Goal: Use online tool/utility: Utilize a website feature to perform a specific function

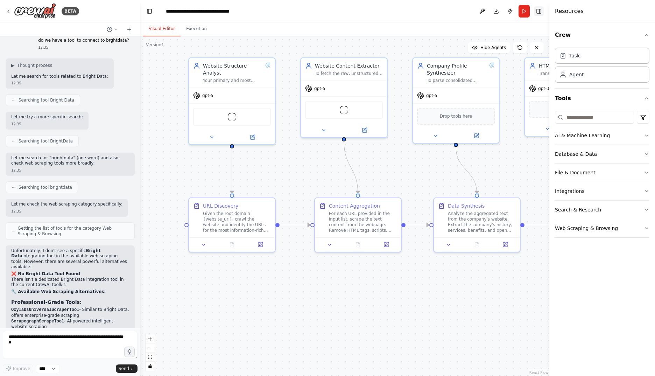
click at [541, 10] on button "Toggle Right Sidebar" at bounding box center [539, 11] width 10 height 10
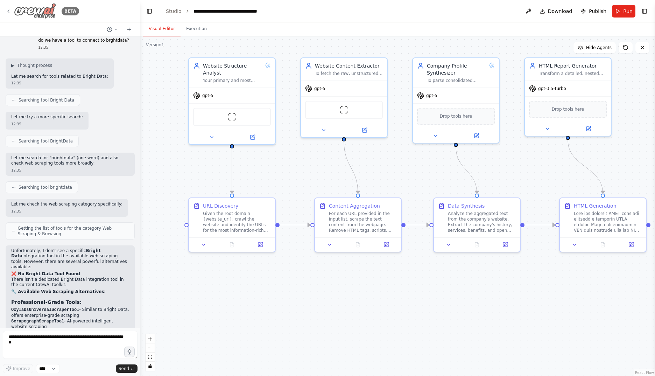
click at [38, 9] on img at bounding box center [35, 11] width 42 height 16
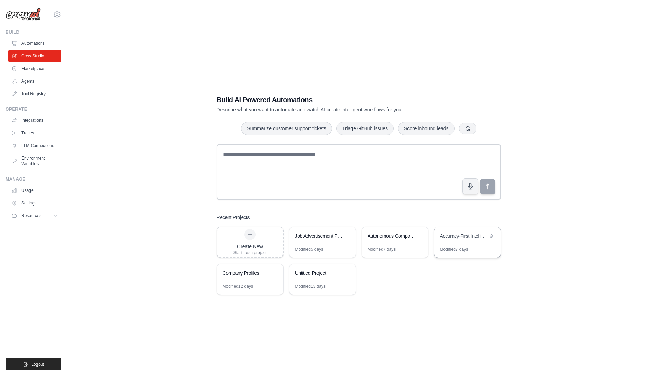
click at [458, 239] on div "Accuracy-First Intelligence System" at bounding box center [464, 235] width 48 height 7
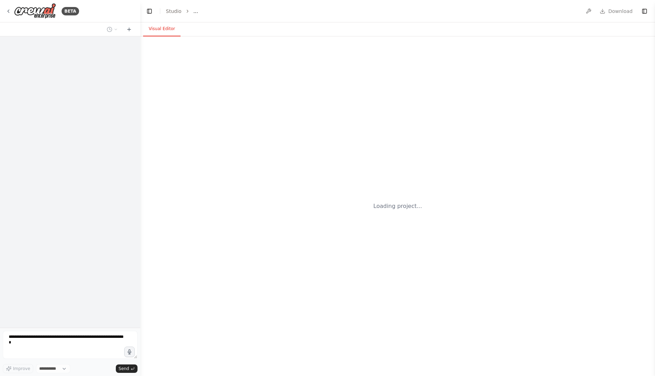
select select "****"
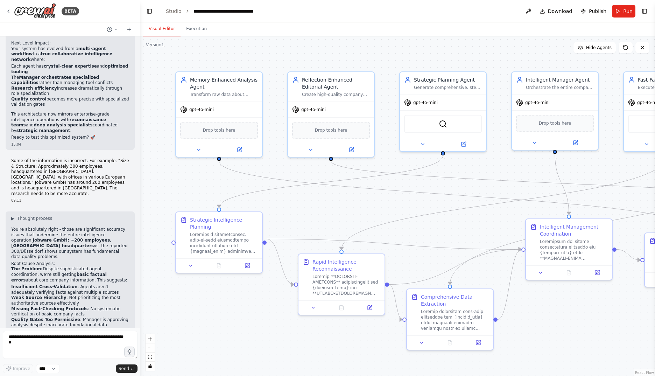
scroll to position [14887, 0]
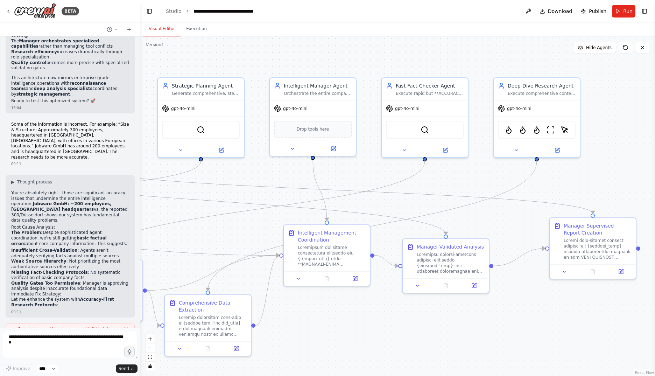
drag, startPoint x: 462, startPoint y: 223, endPoint x: 241, endPoint y: 232, distance: 221.5
click at [241, 232] on div ".deletable-edge-delete-btn { width: 20px; height: 20px; border: 0px solid #ffff…" at bounding box center [397, 206] width 515 height 340
click at [599, 50] on span "Hide Agents" at bounding box center [599, 48] width 26 height 6
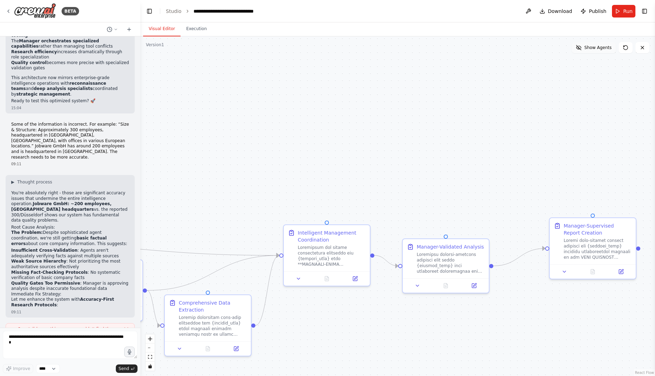
click at [599, 50] on span "Show Agents" at bounding box center [598, 48] width 27 height 6
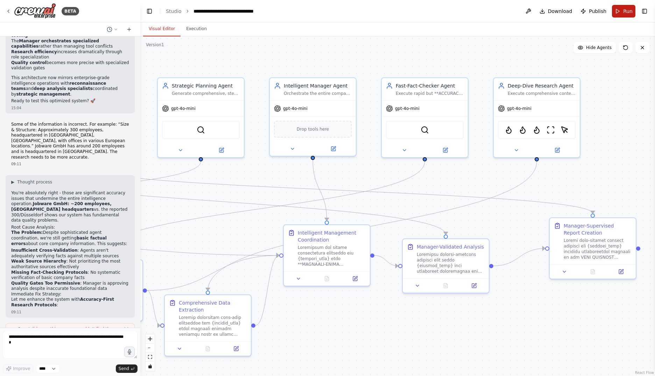
click at [622, 9] on button "Run" at bounding box center [623, 11] width 23 height 13
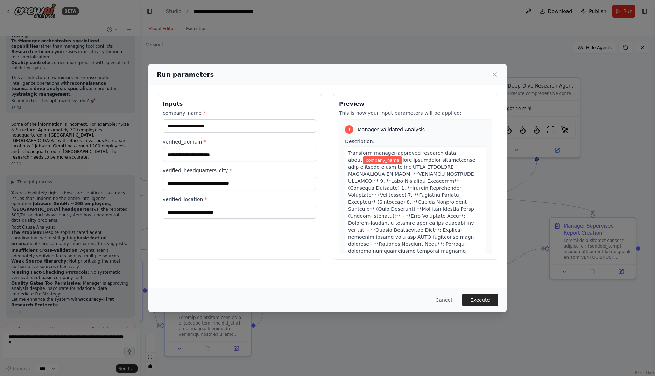
drag, startPoint x: 332, startPoint y: 73, endPoint x: 432, endPoint y: 69, distance: 100.2
click at [432, 69] on div "Run parameters" at bounding box center [327, 74] width 359 height 21
click at [244, 125] on input "company_name *" at bounding box center [239, 125] width 153 height 13
type input "**********"
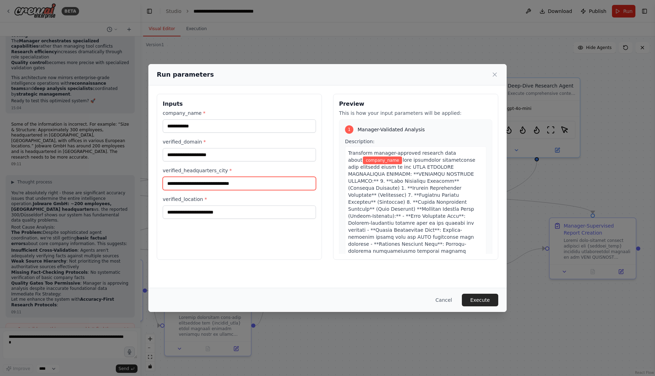
type input "*********"
type input "*******"
click at [479, 297] on button "Execute" at bounding box center [480, 300] width 36 height 13
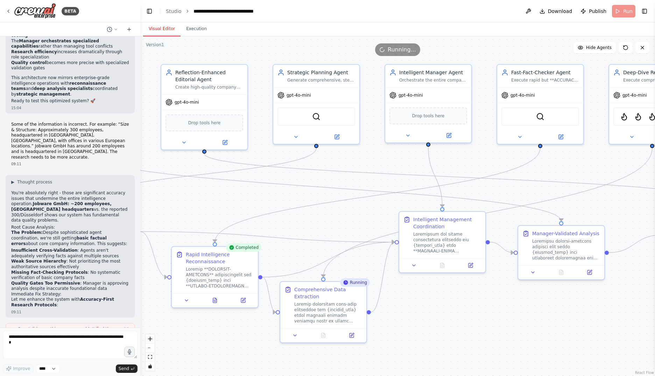
drag, startPoint x: 326, startPoint y: 312, endPoint x: 441, endPoint y: 299, distance: 116.3
click at [441, 299] on div ".deletable-edge-delete-btn { width: 20px; height: 20px; border: 0px solid #ffff…" at bounding box center [397, 206] width 515 height 340
click at [216, 301] on icon at bounding box center [215, 299] width 4 height 5
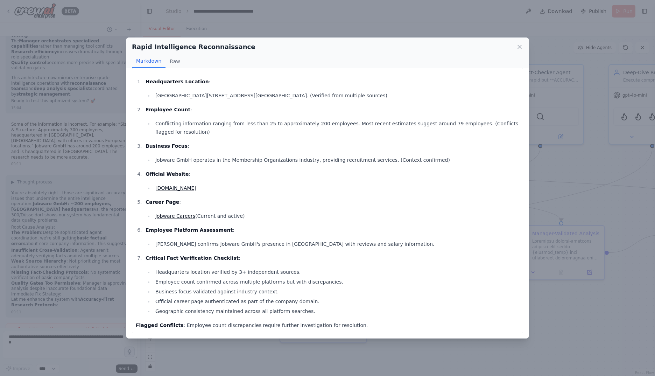
scroll to position [7, 0]
click at [169, 60] on button "Raw" at bounding box center [175, 61] width 19 height 13
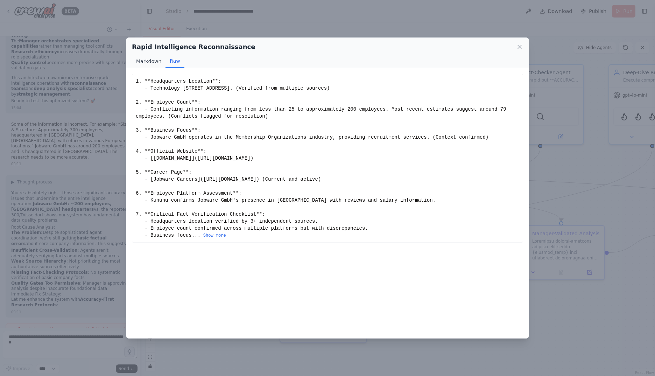
click at [148, 61] on button "Markdown" at bounding box center [149, 61] width 34 height 13
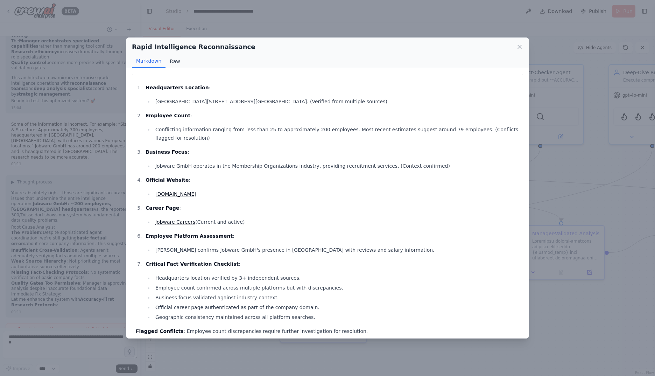
click at [171, 57] on button "Raw" at bounding box center [175, 61] width 19 height 13
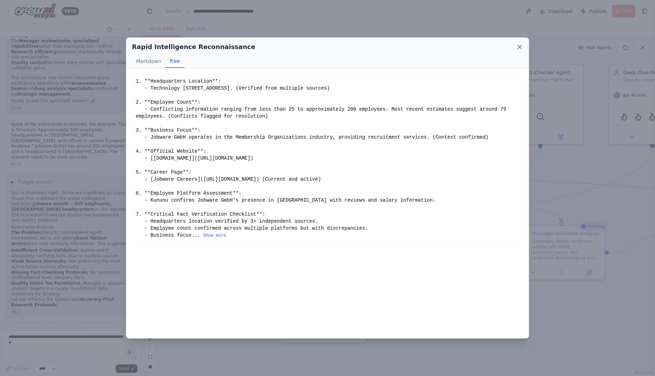
click at [521, 50] on icon at bounding box center [519, 46] width 7 height 7
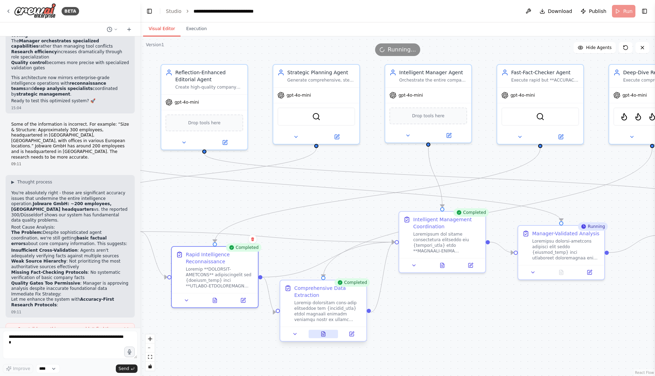
click at [327, 333] on button at bounding box center [324, 334] width 30 height 8
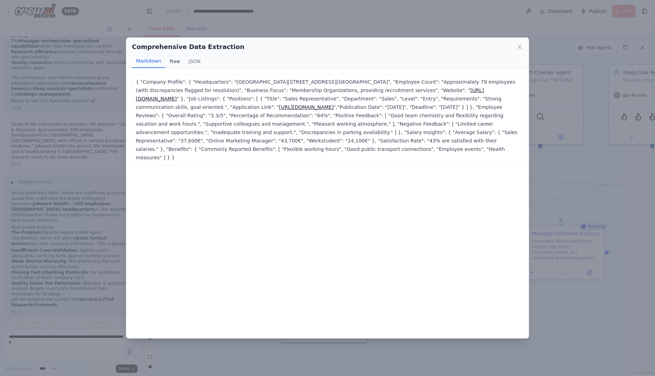
click at [172, 63] on button "Raw" at bounding box center [175, 61] width 19 height 13
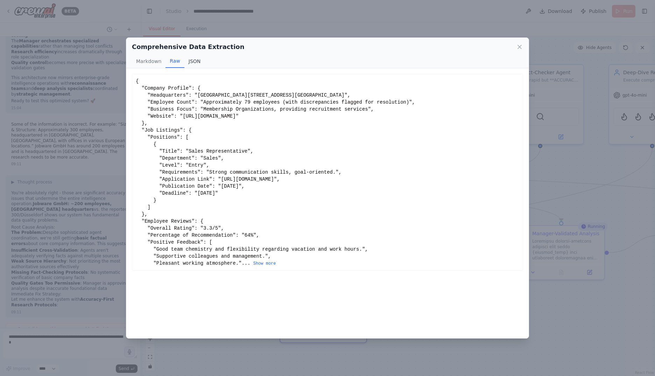
click at [189, 63] on button "JSON" at bounding box center [195, 61] width 21 height 13
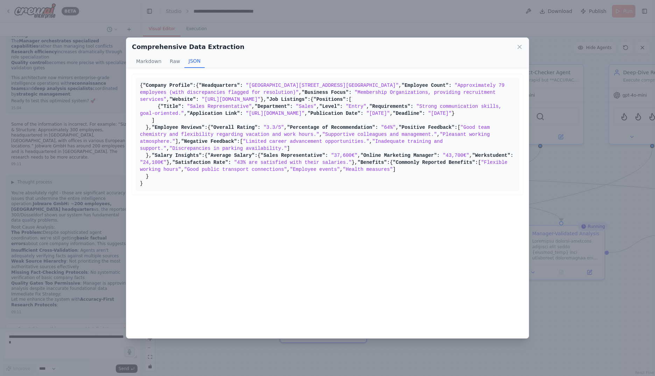
scroll to position [114, 0]
click at [521, 47] on icon at bounding box center [519, 46] width 7 height 7
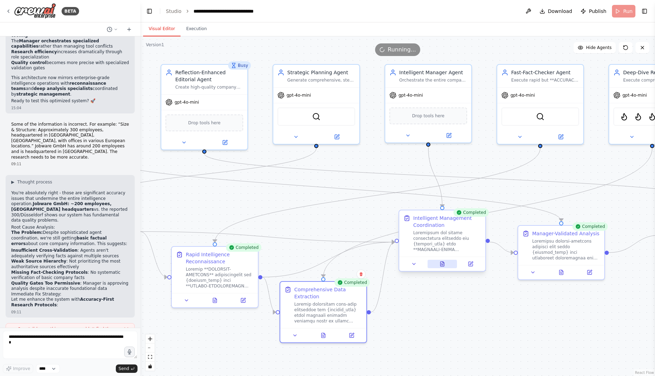
click at [442, 260] on button at bounding box center [443, 264] width 30 height 8
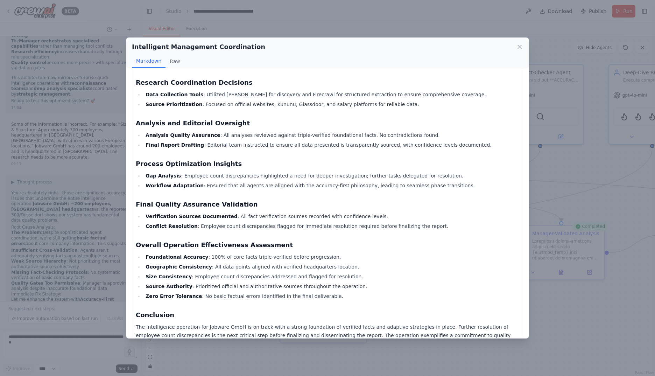
scroll to position [454, 0]
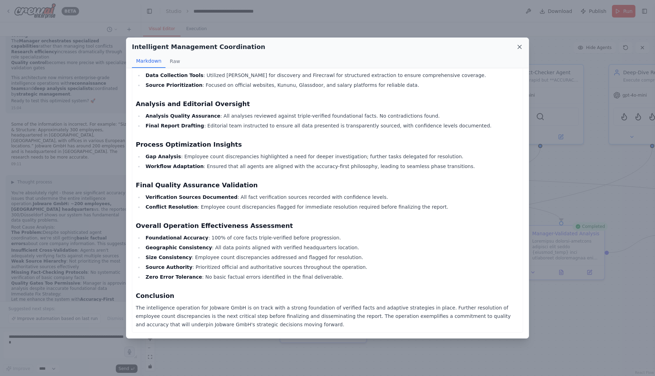
click at [521, 48] on icon at bounding box center [519, 46] width 7 height 7
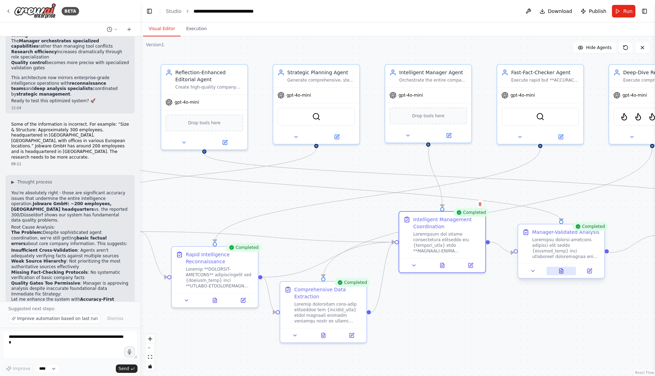
click at [562, 271] on icon at bounding box center [562, 271] width 2 height 0
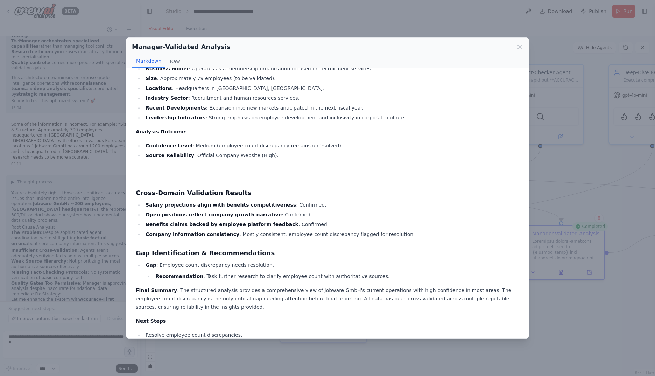
scroll to position [525, 0]
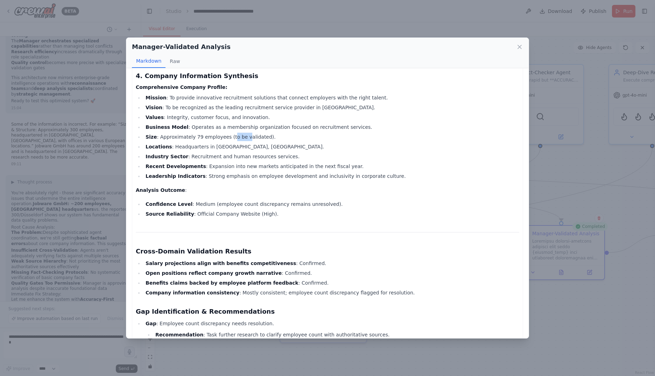
drag, startPoint x: 224, startPoint y: 137, endPoint x: 236, endPoint y: 134, distance: 12.2
click at [236, 134] on li "Size : Approximately 79 employees (to be validated)." at bounding box center [332, 137] width 376 height 8
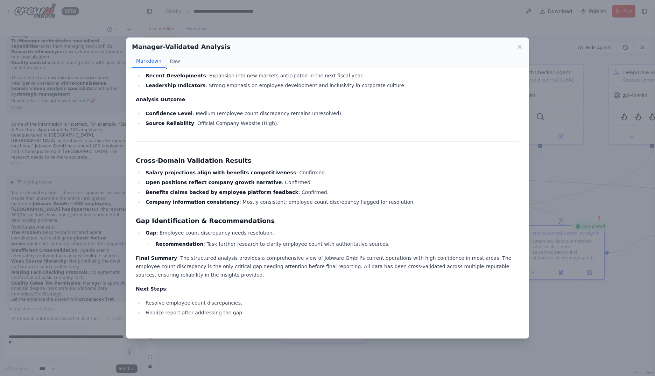
scroll to position [641, 0]
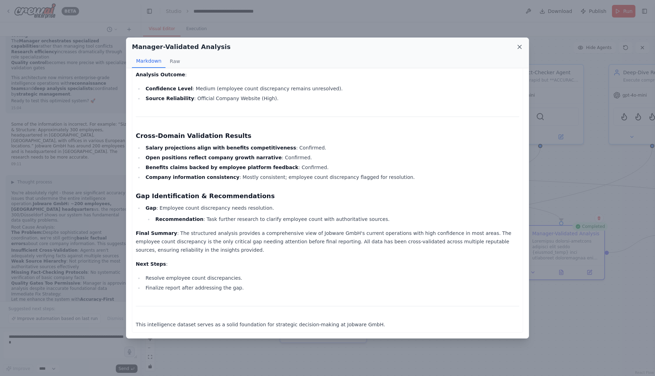
click at [517, 43] on icon at bounding box center [519, 46] width 7 height 7
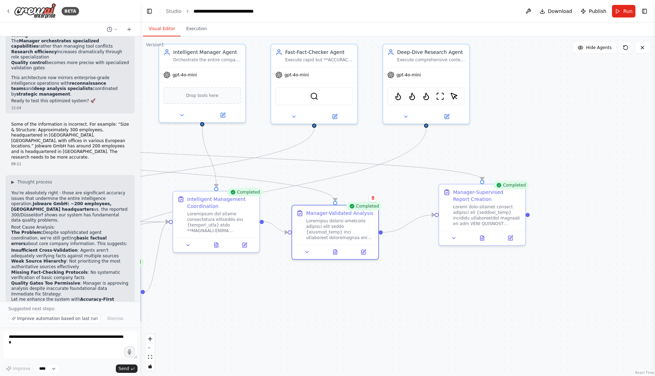
drag, startPoint x: 534, startPoint y: 320, endPoint x: 308, endPoint y: 300, distance: 227.1
click at [308, 300] on div ".deletable-edge-delete-btn { width: 20px; height: 20px; border: 0px solid #ffff…" at bounding box center [397, 206] width 515 height 340
click at [485, 233] on button at bounding box center [483, 236] width 30 height 8
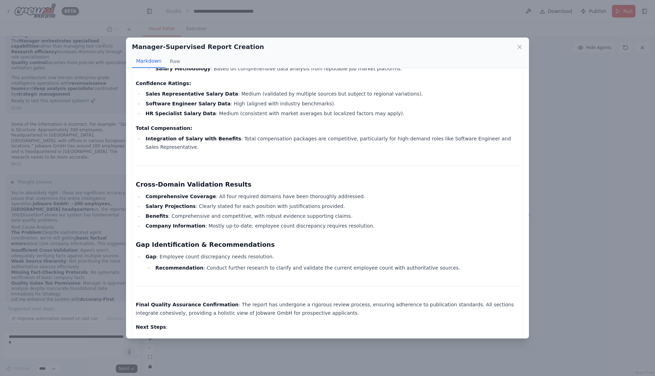
scroll to position [873, 0]
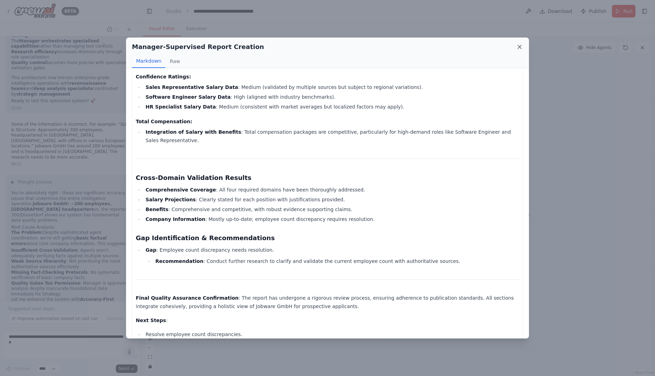
click at [519, 47] on icon at bounding box center [519, 46] width 7 height 7
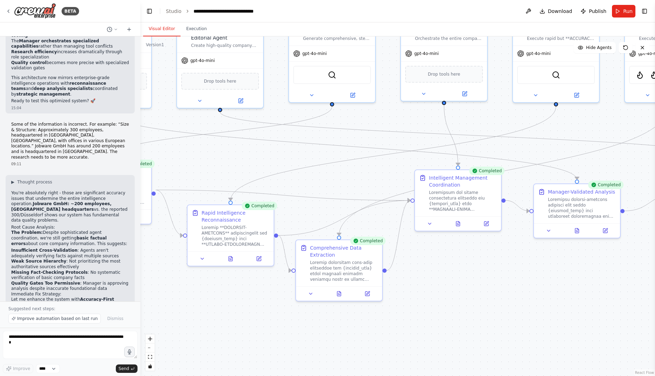
drag, startPoint x: 314, startPoint y: 300, endPoint x: 565, endPoint y: 280, distance: 252.2
click at [565, 280] on div ".deletable-edge-delete-btn { width: 20px; height: 20px; border: 0px solid #ffff…" at bounding box center [397, 206] width 515 height 340
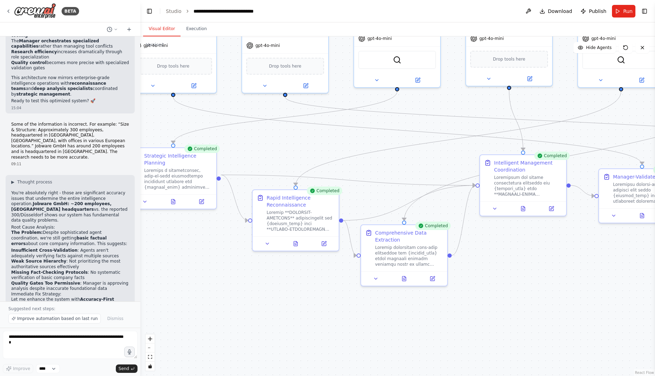
drag, startPoint x: 247, startPoint y: 318, endPoint x: 313, endPoint y: 302, distance: 67.5
click at [313, 302] on div ".deletable-edge-delete-btn { width: 20px; height: 20px; border: 0px solid #ffff…" at bounding box center [397, 206] width 515 height 340
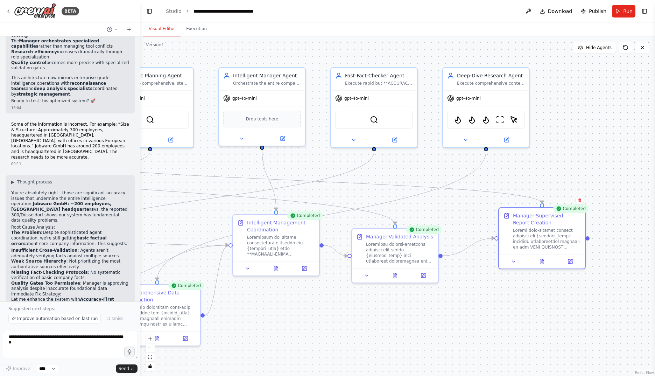
drag, startPoint x: 544, startPoint y: 270, endPoint x: 320, endPoint y: 313, distance: 228.1
click at [320, 313] on div ".deletable-edge-delete-btn { width: 20px; height: 20px; border: 0px solid #ffff…" at bounding box center [397, 206] width 515 height 340
click at [284, 137] on icon at bounding box center [283, 136] width 3 height 3
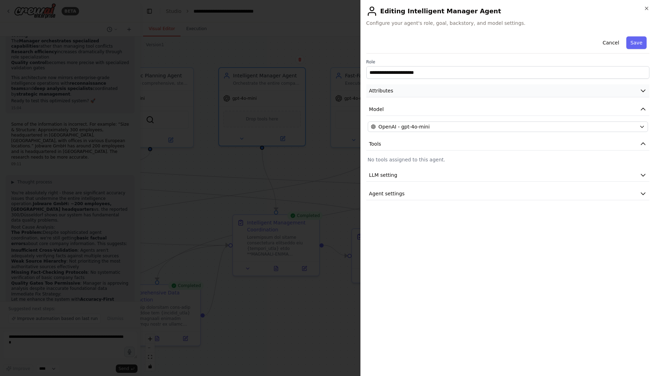
click at [458, 94] on button "Attributes" at bounding box center [508, 90] width 283 height 13
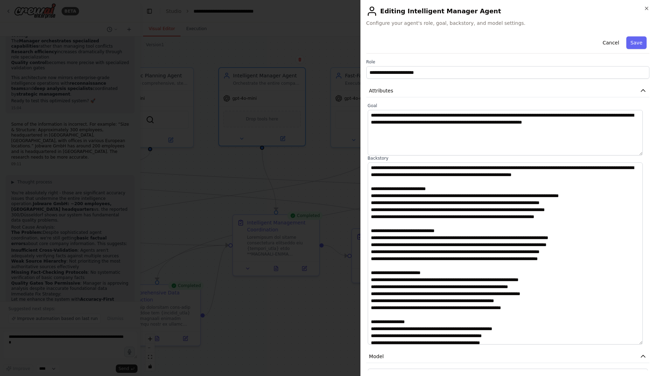
drag, startPoint x: 647, startPoint y: 206, endPoint x: 645, endPoint y: 342, distance: 136.2
click at [645, 342] on div "**********" at bounding box center [508, 202] width 283 height 337
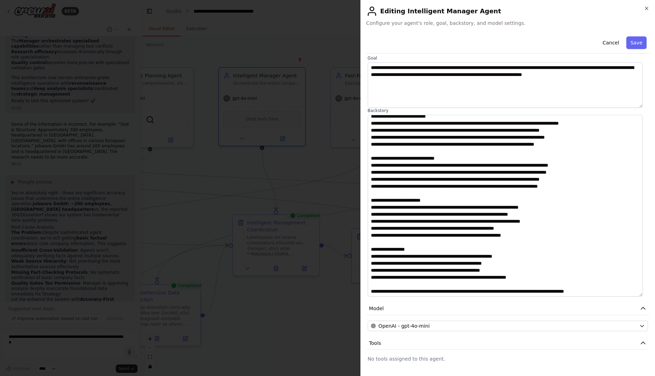
scroll to position [82, 0]
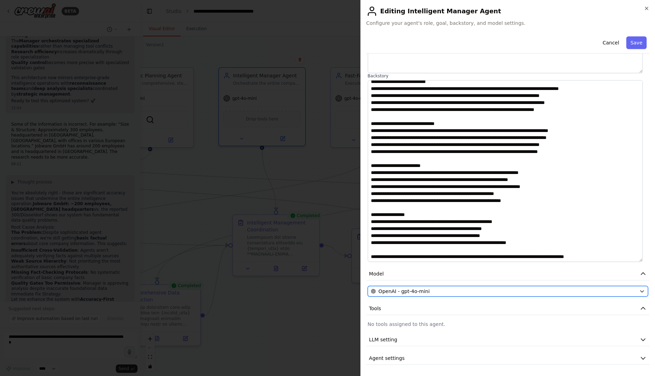
click at [425, 288] on span "OpenAI - gpt-4o-mini" at bounding box center [404, 291] width 51 height 7
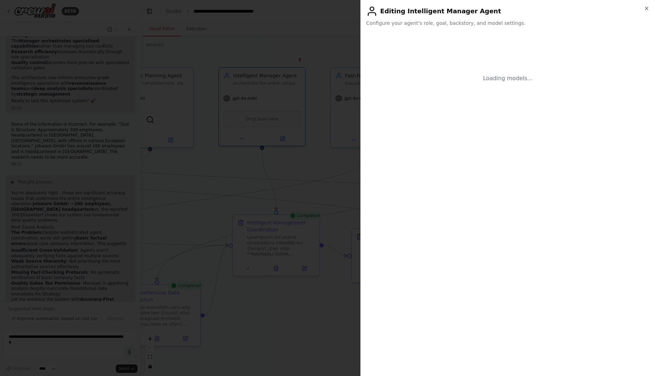
scroll to position [0, 0]
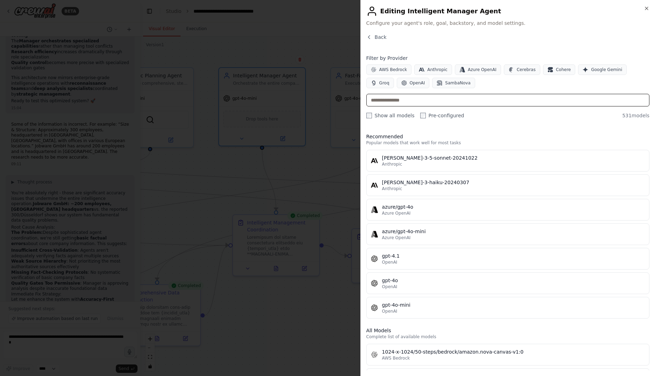
click at [410, 100] on input "text" at bounding box center [508, 100] width 283 height 13
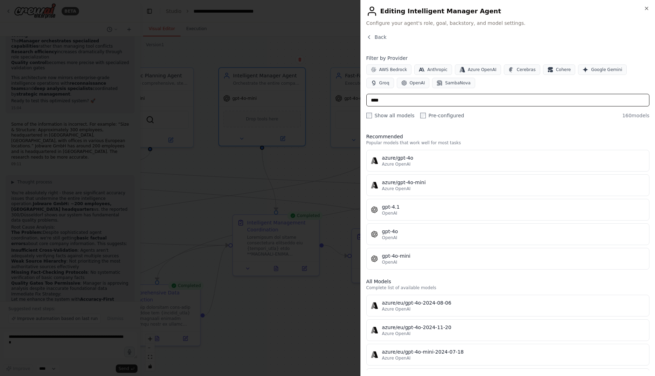
type input "*****"
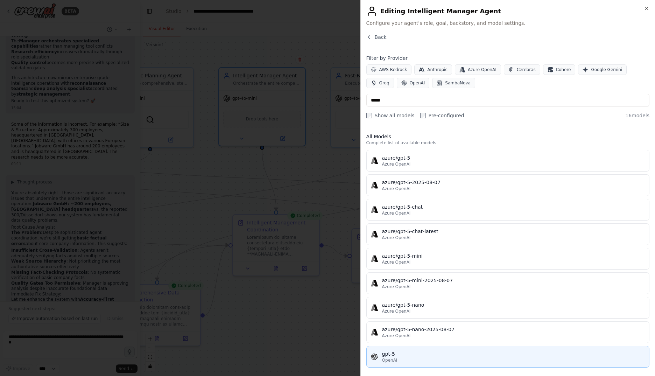
click at [438, 353] on div "gpt-5" at bounding box center [513, 353] width 263 height 7
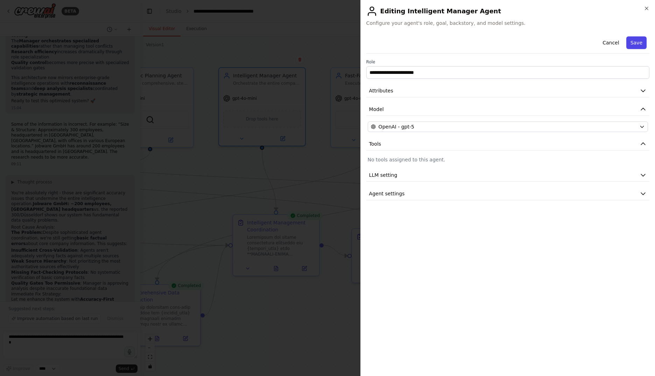
click at [634, 42] on button "Save" at bounding box center [637, 42] width 20 height 13
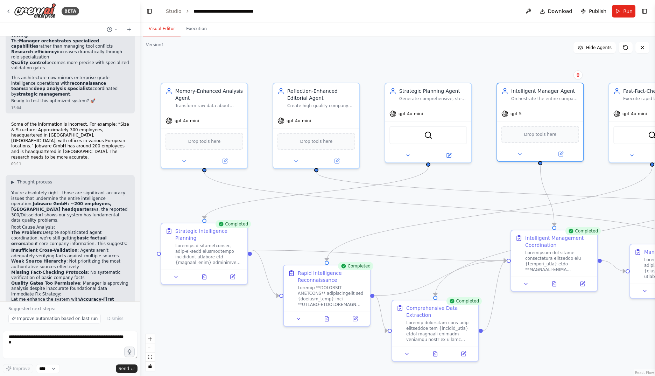
drag, startPoint x: 213, startPoint y: 164, endPoint x: 491, endPoint y: 179, distance: 278.8
click at [491, 179] on div ".deletable-edge-delete-btn { width: 20px; height: 20px; border: 0px solid #ffff…" at bounding box center [397, 206] width 515 height 340
click at [220, 118] on div "gpt-4o-mini" at bounding box center [204, 119] width 86 height 15
click at [228, 158] on button at bounding box center [225, 159] width 40 height 8
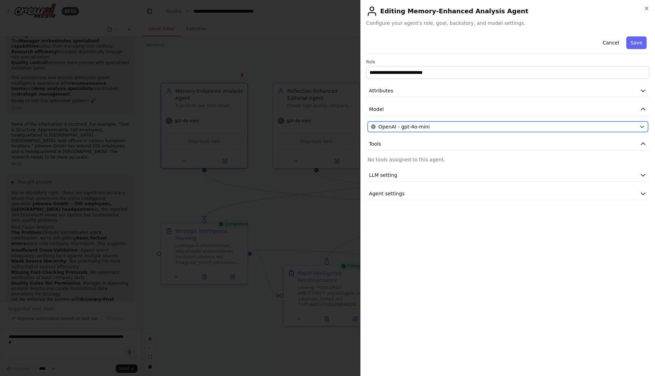
click at [426, 126] on div "OpenAI - gpt-4o-mini" at bounding box center [504, 126] width 266 height 7
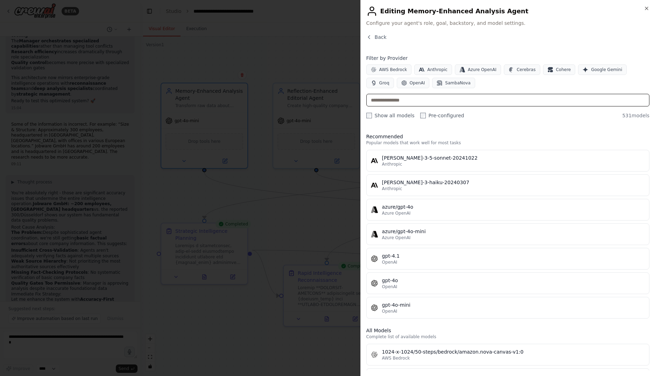
click at [419, 101] on input "text" at bounding box center [508, 100] width 283 height 13
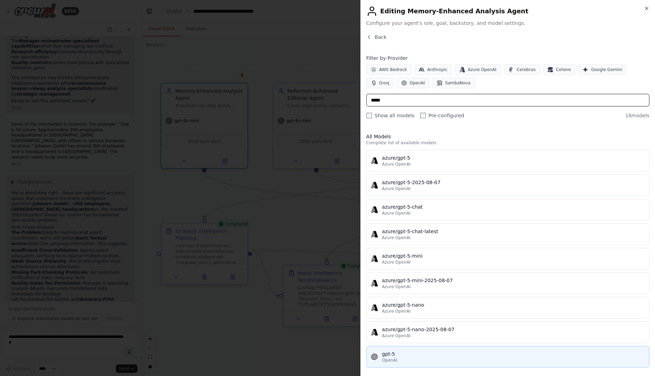
type input "*****"
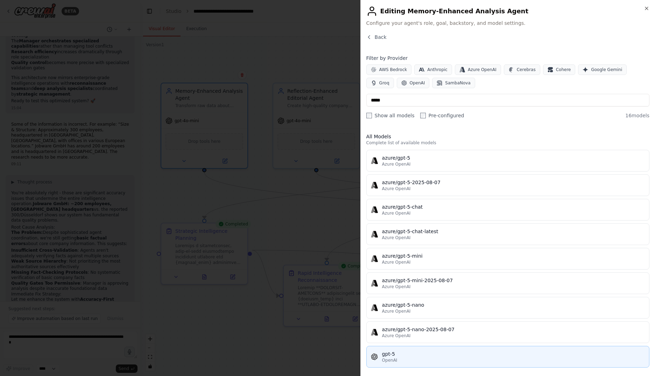
click at [444, 360] on div "OpenAI" at bounding box center [513, 360] width 263 height 6
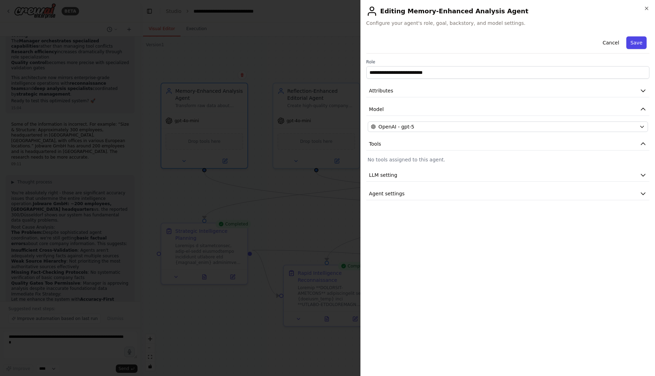
click at [643, 44] on button "Save" at bounding box center [637, 42] width 20 height 13
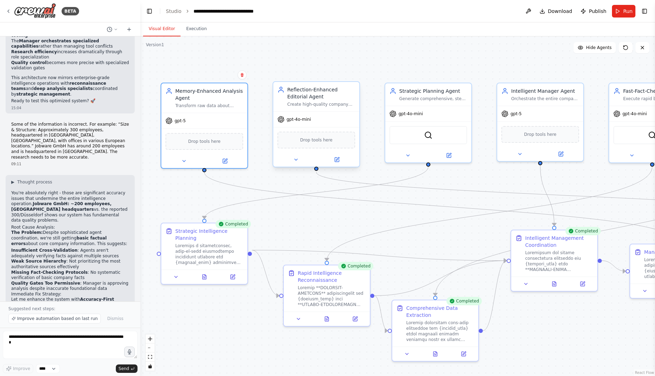
click at [304, 165] on div at bounding box center [316, 160] width 86 height 14
click at [298, 162] on icon at bounding box center [296, 160] width 6 height 6
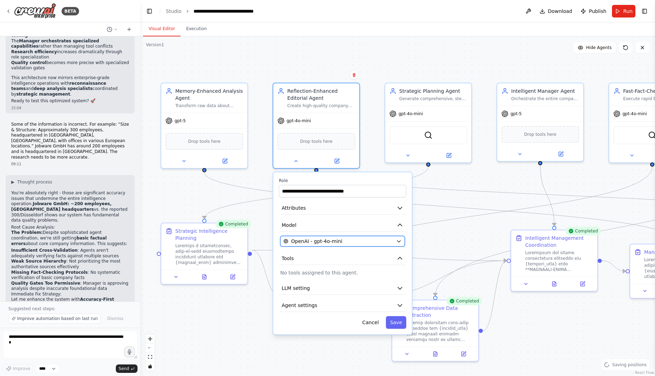
click at [318, 238] on span "OpenAI - gpt-4o-mini" at bounding box center [316, 241] width 51 height 7
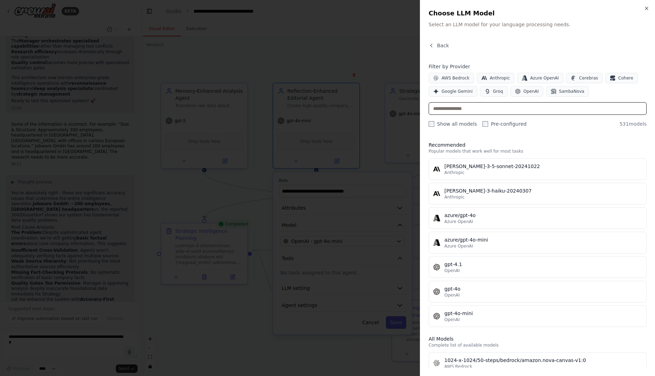
click at [515, 112] on input "text" at bounding box center [538, 108] width 218 height 13
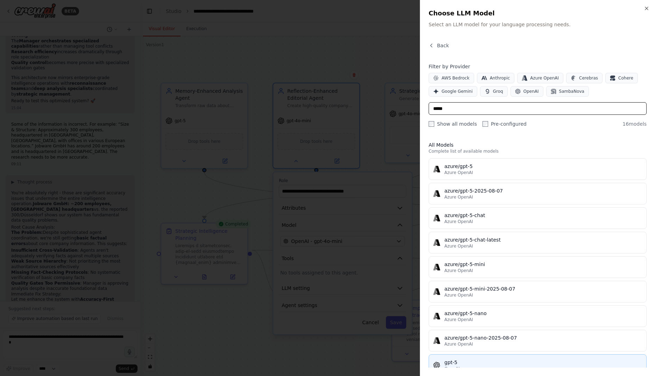
type input "*****"
click at [482, 361] on div "gpt-5" at bounding box center [544, 362] width 198 height 7
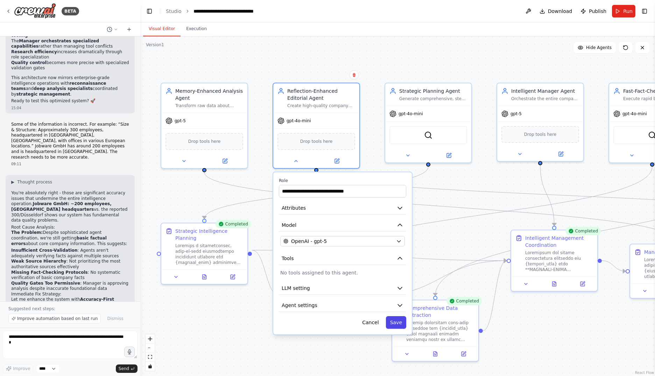
click at [398, 323] on button "Save" at bounding box center [396, 322] width 20 height 13
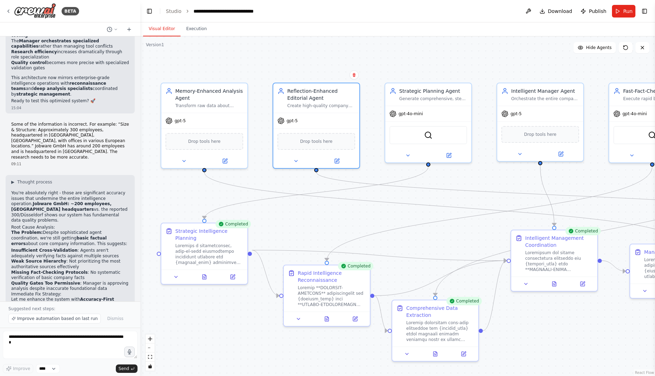
click at [455, 46] on div ".deletable-edge-delete-btn { width: 20px; height: 20px; border: 0px solid #ffff…" at bounding box center [397, 206] width 515 height 340
click at [622, 8] on button "Run" at bounding box center [623, 11] width 23 height 13
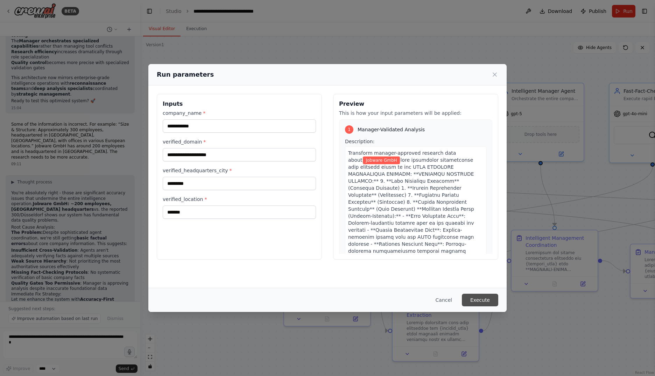
click at [483, 300] on button "Execute" at bounding box center [480, 300] width 36 height 13
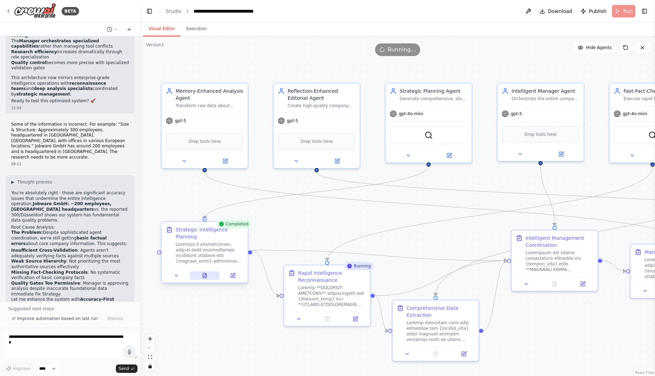
click at [208, 271] on button at bounding box center [205, 275] width 30 height 8
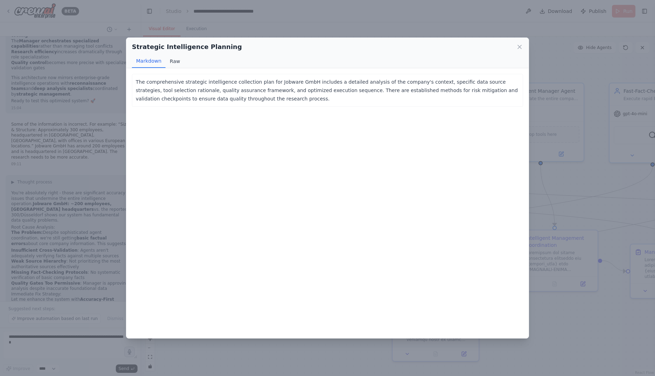
click at [172, 59] on button "Raw" at bounding box center [175, 61] width 19 height 13
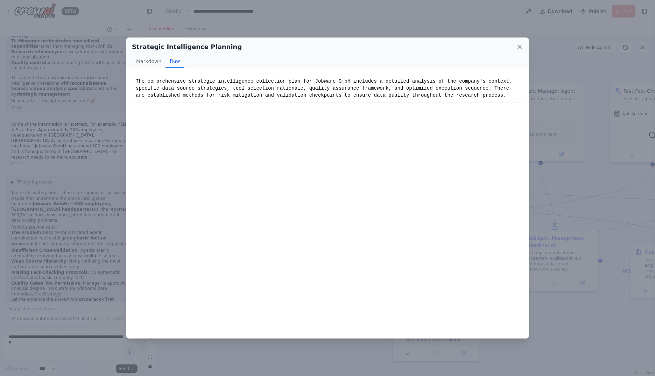
click at [517, 47] on icon at bounding box center [519, 46] width 7 height 7
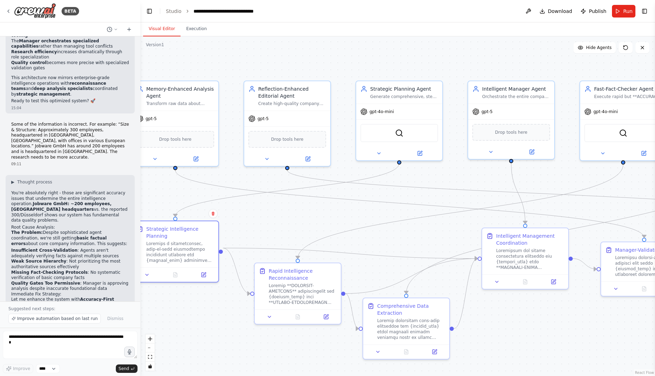
drag, startPoint x: 370, startPoint y: 223, endPoint x: 340, endPoint y: 221, distance: 29.5
click at [340, 221] on div ".deletable-edge-delete-btn { width: 20px; height: 20px; border: 0px solid #ffff…" at bounding box center [397, 206] width 515 height 340
click at [182, 175] on icon "Edge from b8ab08a6-1287-4fb0-8f0e-54e780573fb4 to 5101fa05-13b4-44a4-9d4c-eb2f2…" at bounding box center [409, 204] width 469 height 68
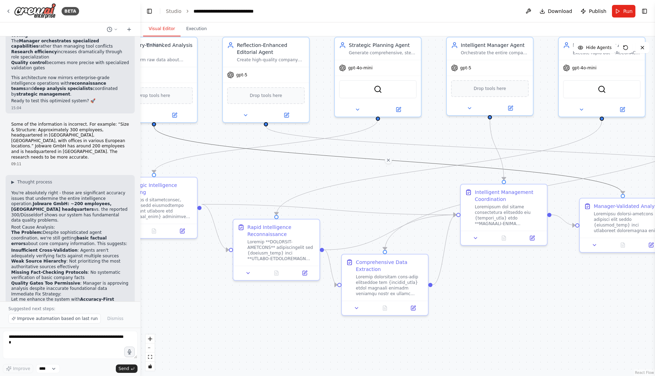
drag, startPoint x: 550, startPoint y: 346, endPoint x: 529, endPoint y: 302, distance: 48.7
click at [529, 302] on div ".deletable-edge-delete-btn { width: 20px; height: 20px; border: 0px solid #ffff…" at bounding box center [397, 206] width 515 height 340
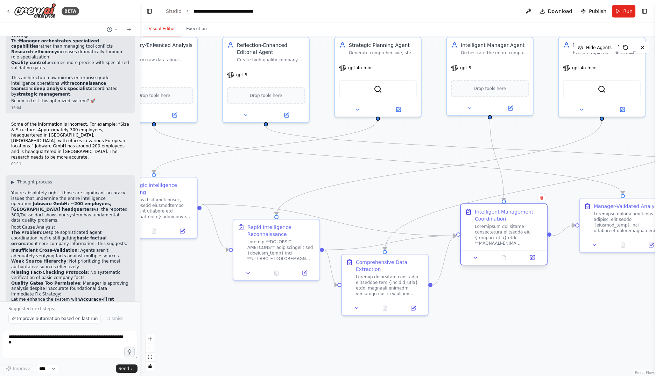
drag, startPoint x: 511, startPoint y: 195, endPoint x: 512, endPoint y: 216, distance: 20.7
click at [512, 216] on div "Intelligent Management Coordination" at bounding box center [509, 215] width 68 height 14
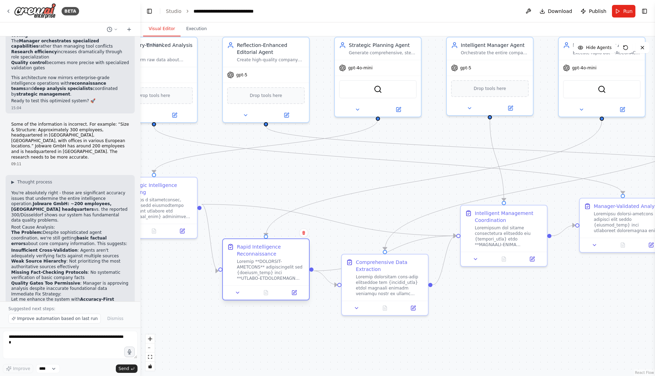
drag, startPoint x: 294, startPoint y: 248, endPoint x: 286, endPoint y: 269, distance: 23.0
click at [286, 269] on div at bounding box center [271, 270] width 68 height 22
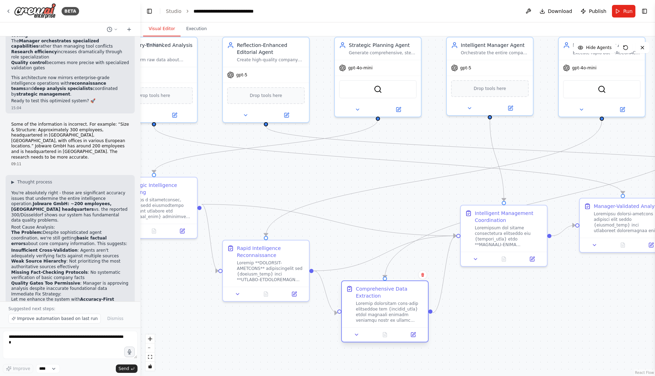
drag, startPoint x: 375, startPoint y: 271, endPoint x: 376, endPoint y: 302, distance: 30.8
click at [376, 302] on div "Comprehensive Data Extraction" at bounding box center [390, 304] width 68 height 38
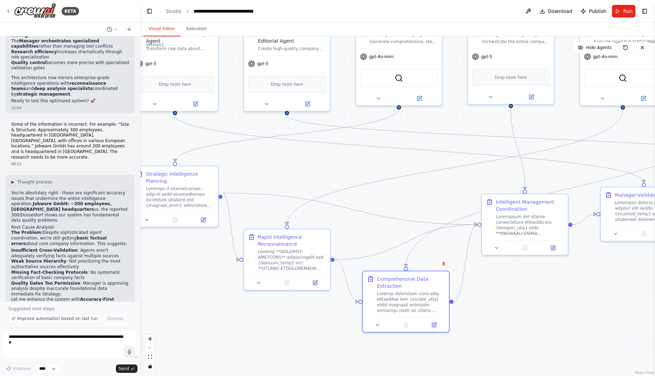
drag, startPoint x: 436, startPoint y: 292, endPoint x: 600, endPoint y: 285, distance: 164.4
click at [600, 285] on div ".deletable-edge-delete-btn { width: 20px; height: 20px; border: 0px solid #ffff…" at bounding box center [397, 206] width 515 height 340
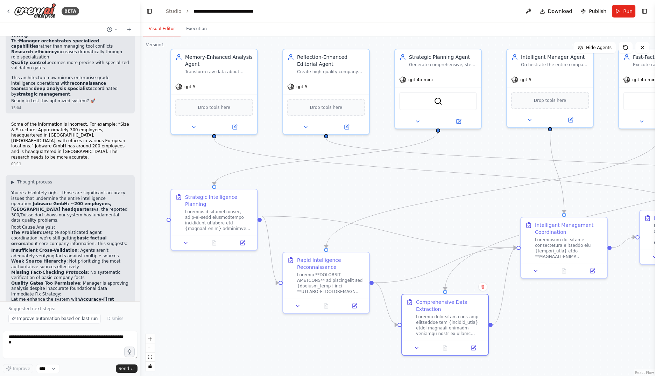
drag, startPoint x: 242, startPoint y: 170, endPoint x: 281, endPoint y: 193, distance: 45.5
click at [281, 193] on div ".deletable-edge-delete-btn { width: 20px; height: 20px; border: 0px solid #ffff…" at bounding box center [397, 206] width 515 height 340
click at [628, 14] on span "Run" at bounding box center [628, 11] width 9 height 7
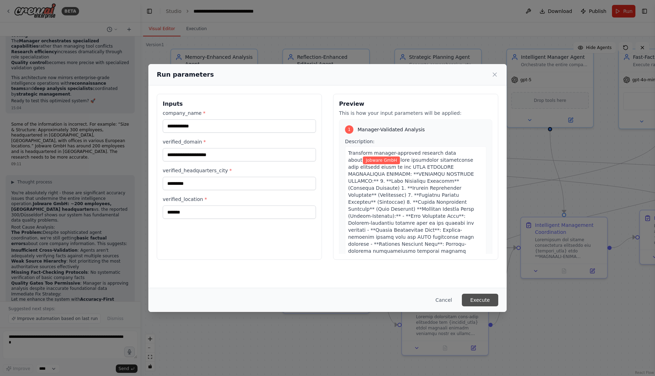
click at [478, 301] on button "Execute" at bounding box center [480, 300] width 36 height 13
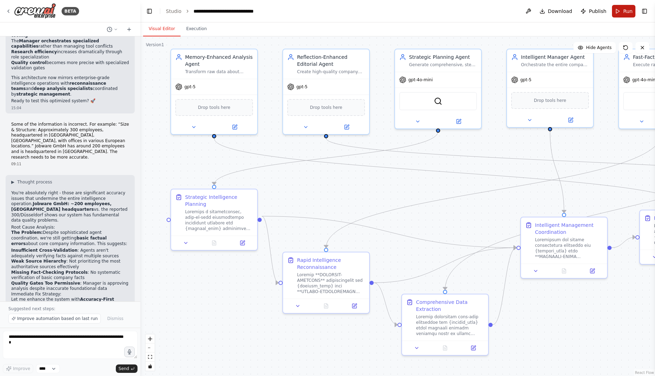
click at [624, 13] on button "Run" at bounding box center [623, 11] width 23 height 13
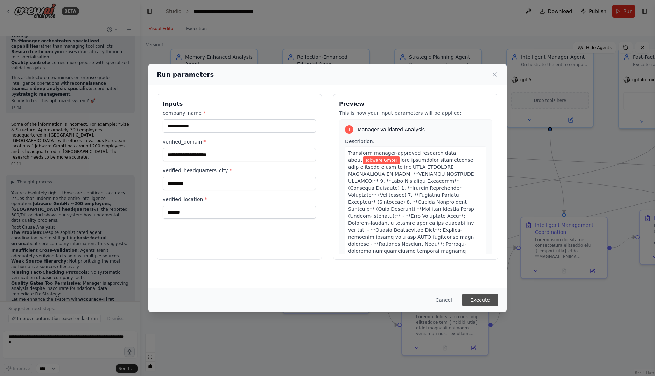
click at [480, 298] on button "Execute" at bounding box center [480, 300] width 36 height 13
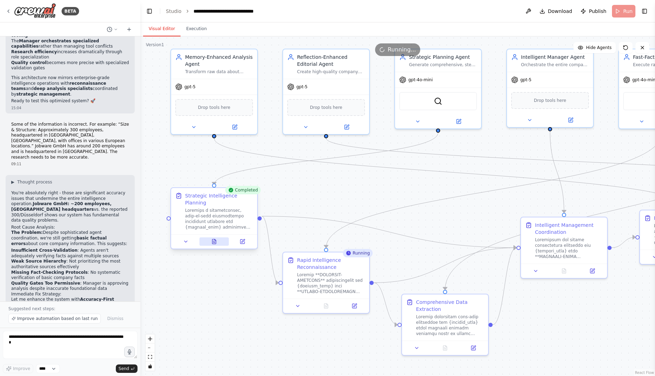
click at [218, 237] on button at bounding box center [215, 241] width 30 height 8
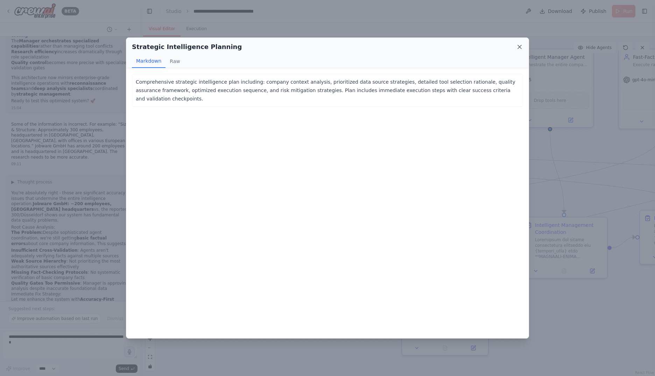
click at [517, 47] on icon at bounding box center [519, 46] width 7 height 7
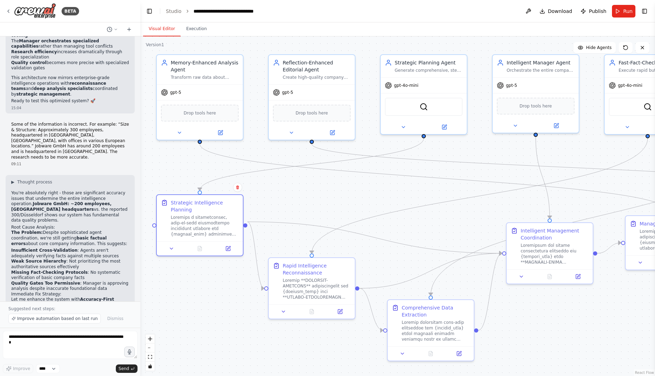
drag, startPoint x: 467, startPoint y: 212, endPoint x: 453, endPoint y: 218, distance: 15.4
click at [453, 218] on div ".deletable-edge-delete-btn { width: 20px; height: 20px; border: 0px solid #ffff…" at bounding box center [397, 206] width 515 height 340
click at [198, 31] on button "Execution" at bounding box center [197, 29] width 32 height 15
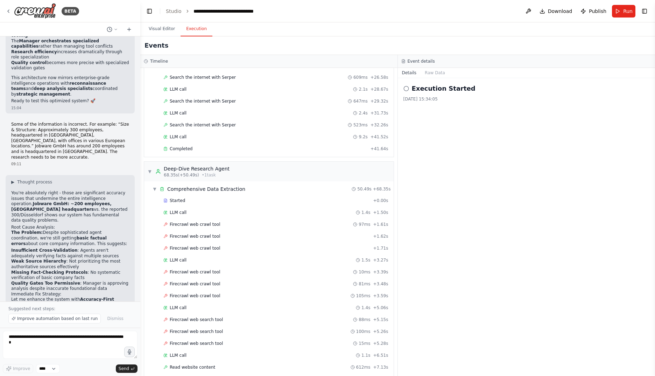
scroll to position [350, 0]
